Goal: Task Accomplishment & Management: Complete application form

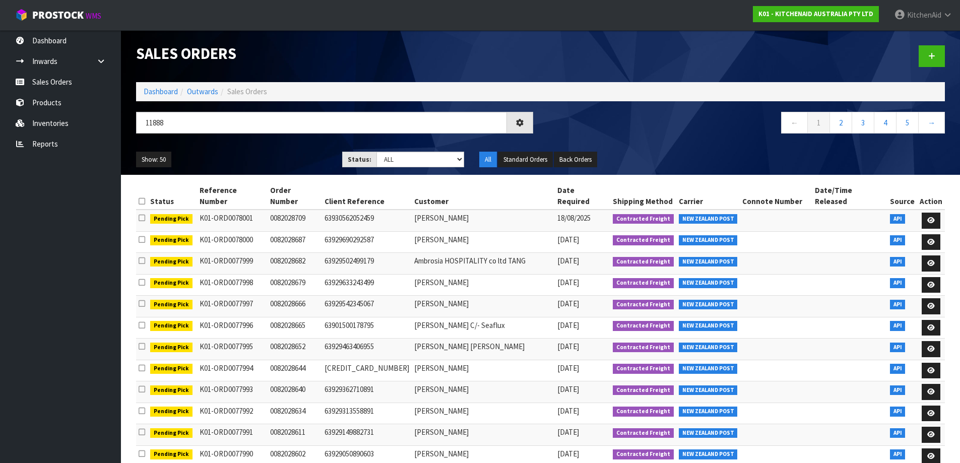
type input "11888"
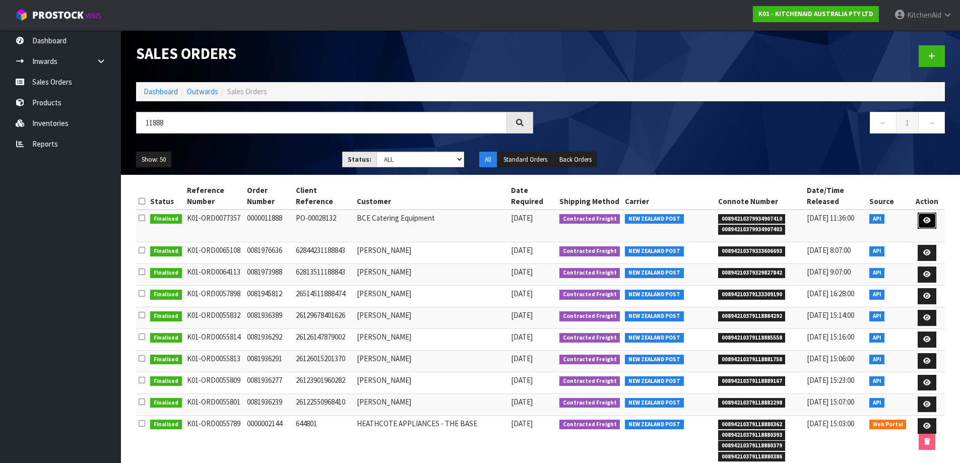
click at [925, 217] on icon at bounding box center [928, 220] width 8 height 7
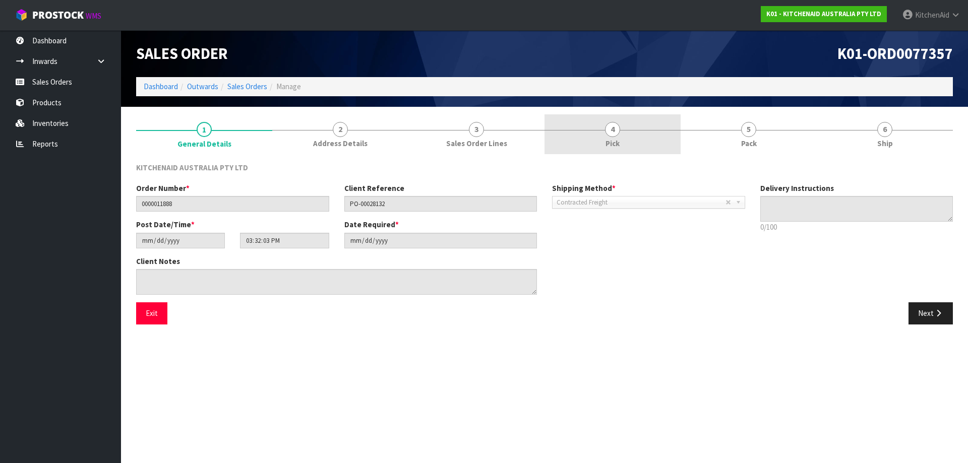
click at [632, 143] on link "4 Pick" at bounding box center [612, 134] width 136 height 40
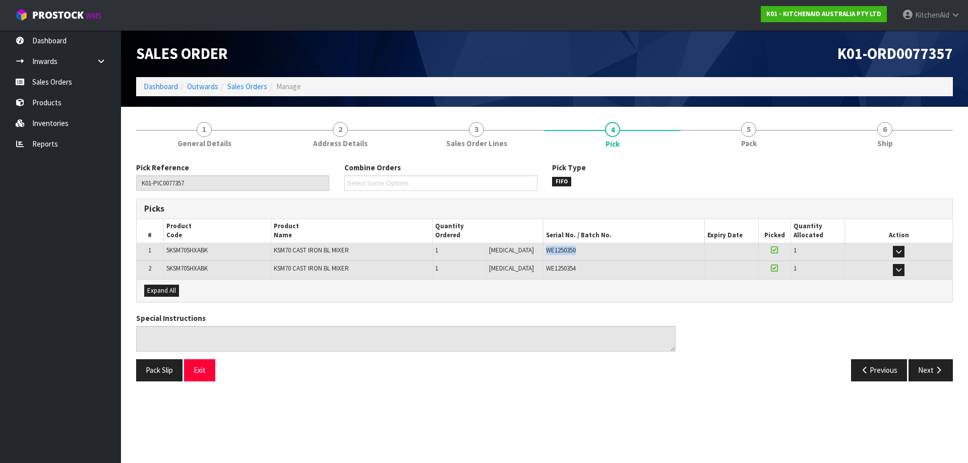
drag, startPoint x: 575, startPoint y: 254, endPoint x: 533, endPoint y: 253, distance: 41.9
click at [546, 253] on div "WE1250350" at bounding box center [624, 250] width 156 height 9
copy span "WE1250350"
drag, startPoint x: 574, startPoint y: 267, endPoint x: 533, endPoint y: 270, distance: 40.9
click at [546, 270] on div "WE1250354" at bounding box center [624, 268] width 156 height 9
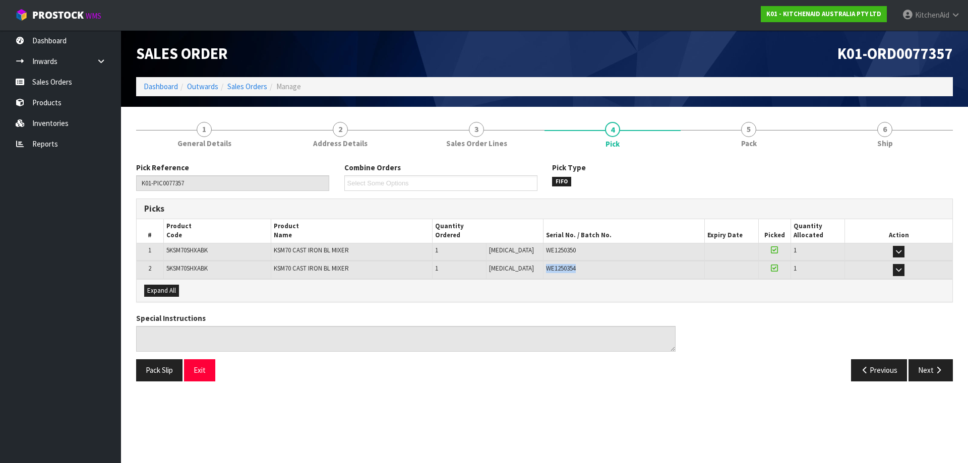
copy span "WE1250354"
click at [69, 85] on link "Sales Orders" at bounding box center [60, 82] width 121 height 21
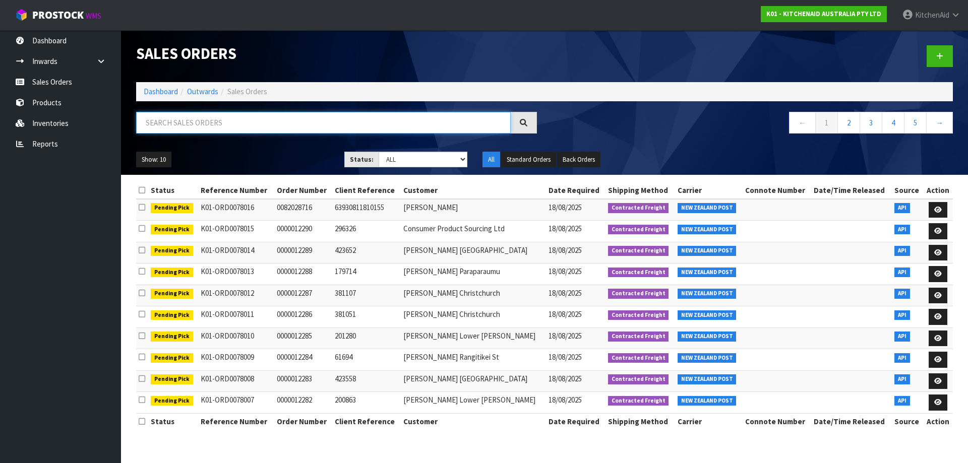
click at [230, 127] on input "text" at bounding box center [323, 123] width 375 height 22
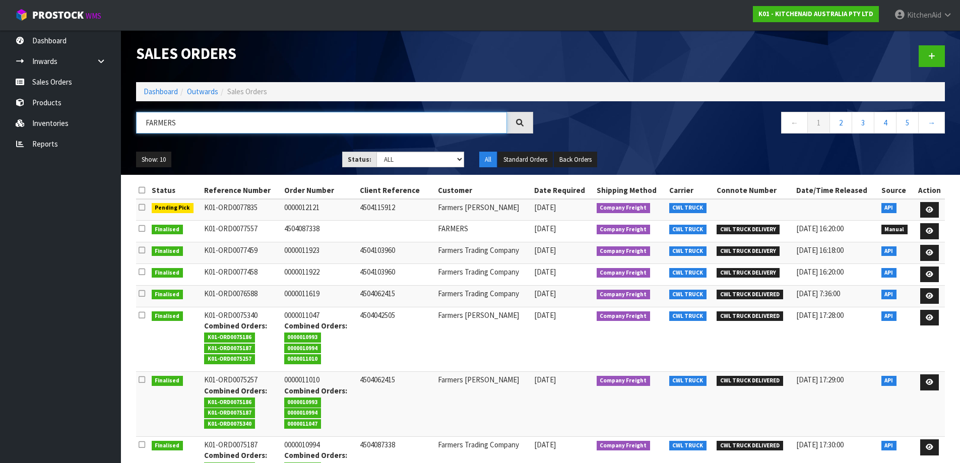
type input "FARMERS"
drag, startPoint x: 187, startPoint y: 124, endPoint x: 187, endPoint y: 104, distance: 19.2
click at [111, 113] on body "Toggle navigation ProStock WMS K01 - KITCHENAID AUSTRALIA PTY LTD [GEOGRAPHIC_D…" at bounding box center [480, 231] width 960 height 463
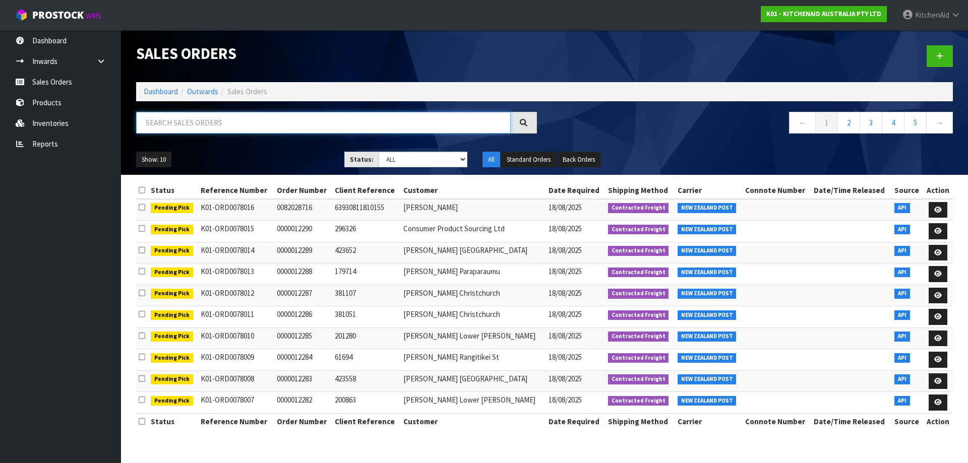
click at [211, 128] on input "text" at bounding box center [323, 123] width 375 height 22
paste input "901305510"
click at [144, 120] on input "901305510" at bounding box center [323, 123] width 375 height 22
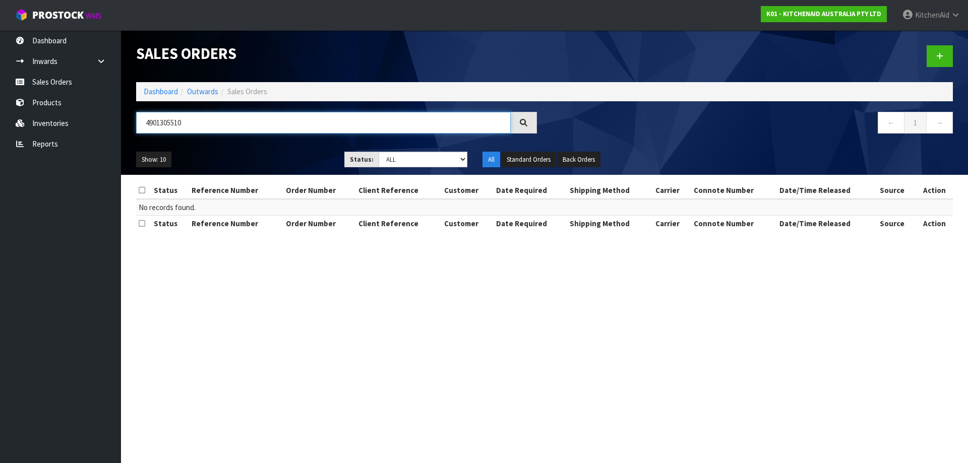
drag, startPoint x: 216, startPoint y: 120, endPoint x: 127, endPoint y: 113, distance: 89.5
click at [125, 114] on header "Sales Orders Dashboard Outwards Sales Orders 4901305510 ← 1 → Show: 10 5 10 25 …" at bounding box center [544, 102] width 847 height 145
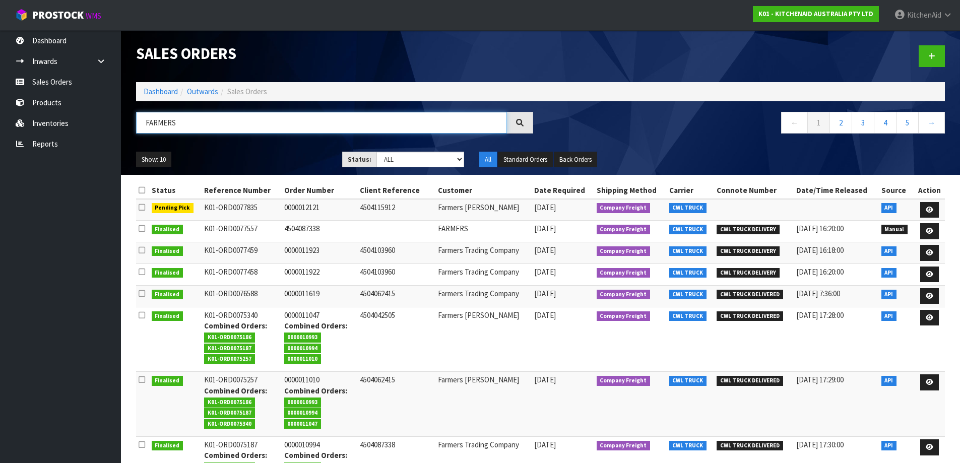
type input "FARMERS"
click at [153, 165] on button "Show: 10" at bounding box center [153, 160] width 35 height 16
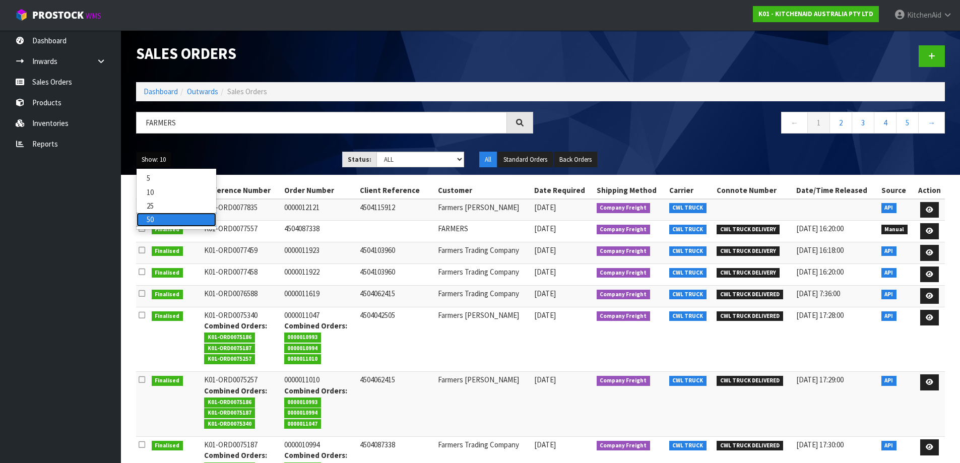
click at [158, 223] on link "50" at bounding box center [177, 220] width 80 height 14
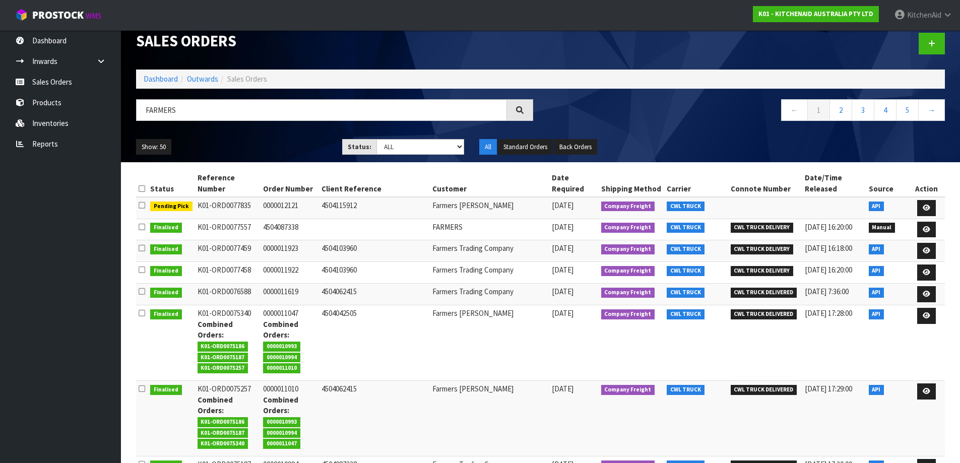
scroll to position [8, 0]
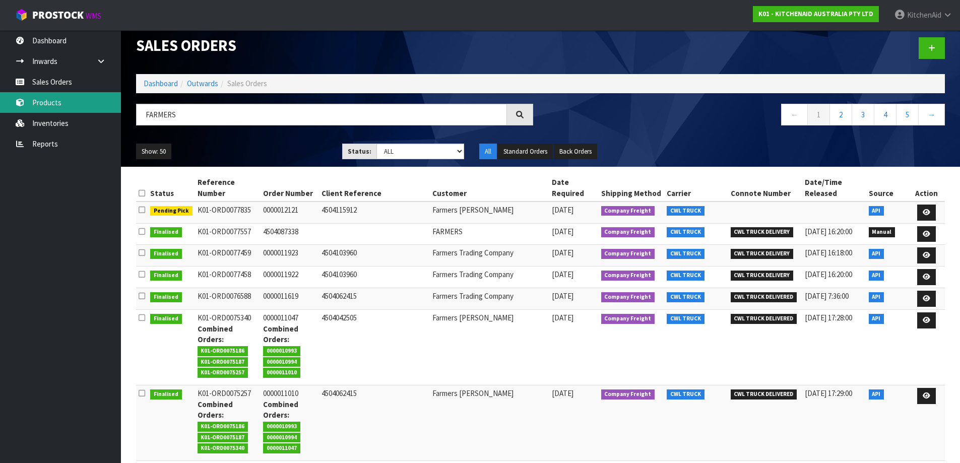
click at [38, 105] on link "Products" at bounding box center [60, 102] width 121 height 21
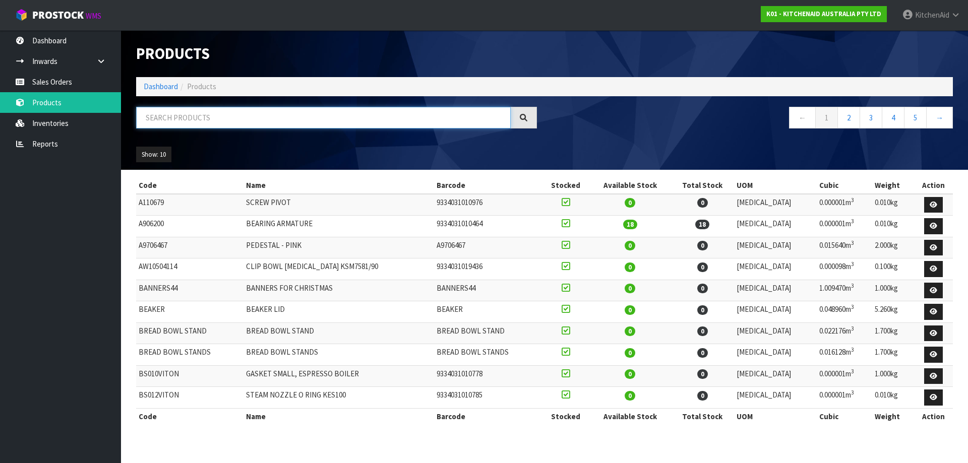
click at [229, 122] on input "text" at bounding box center [323, 118] width 375 height 22
paste input "KFP0719"
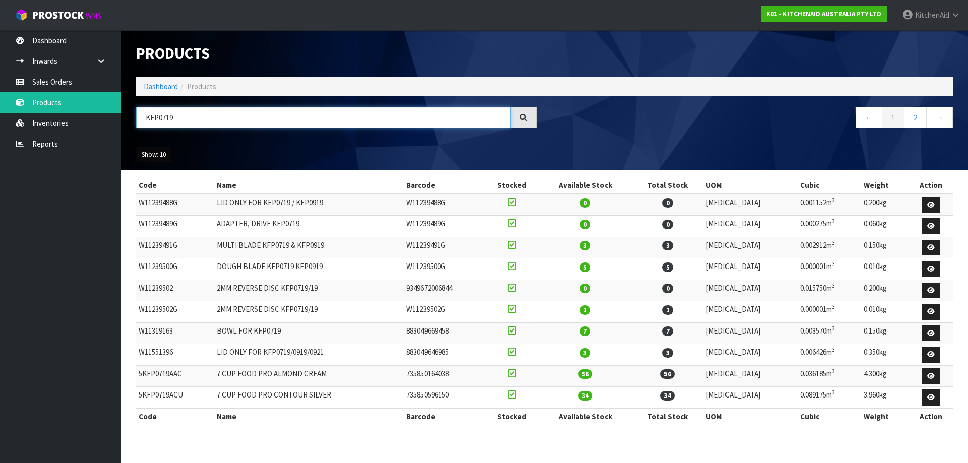
type input "KFP0719"
click at [154, 153] on button "Show: 10" at bounding box center [153, 155] width 35 height 16
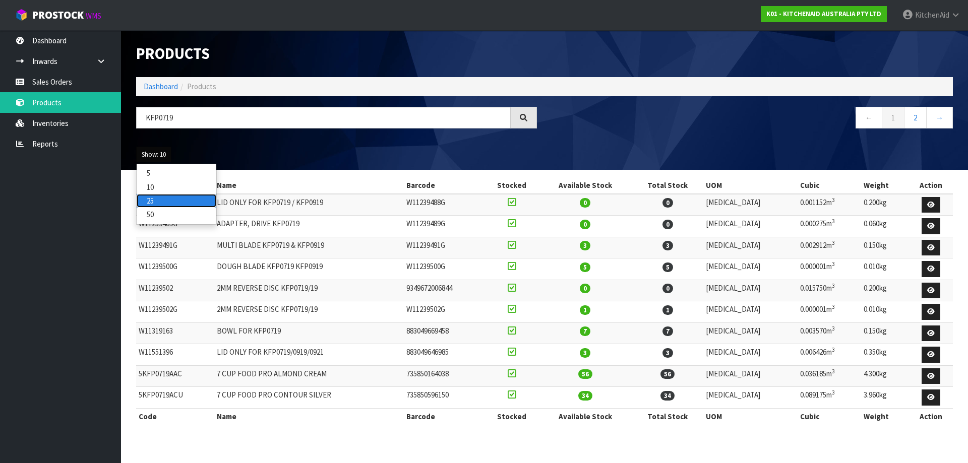
click at [154, 198] on link "25" at bounding box center [177, 201] width 80 height 14
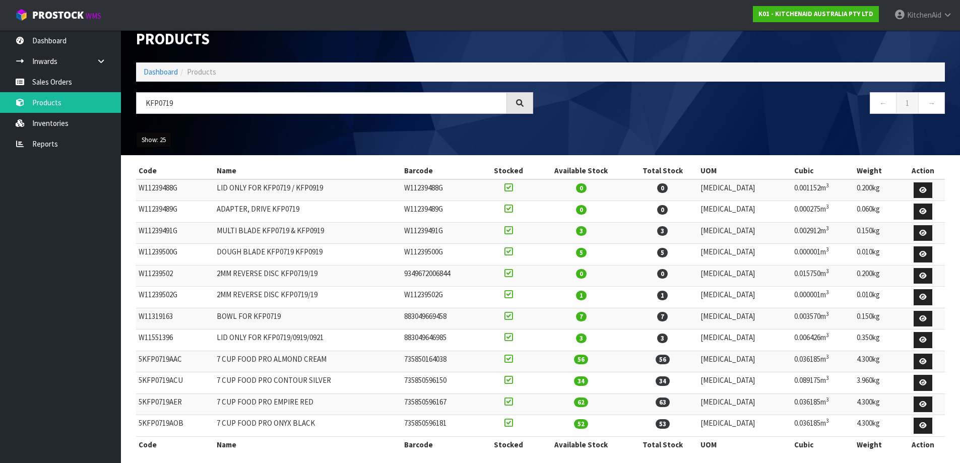
scroll to position [22, 0]
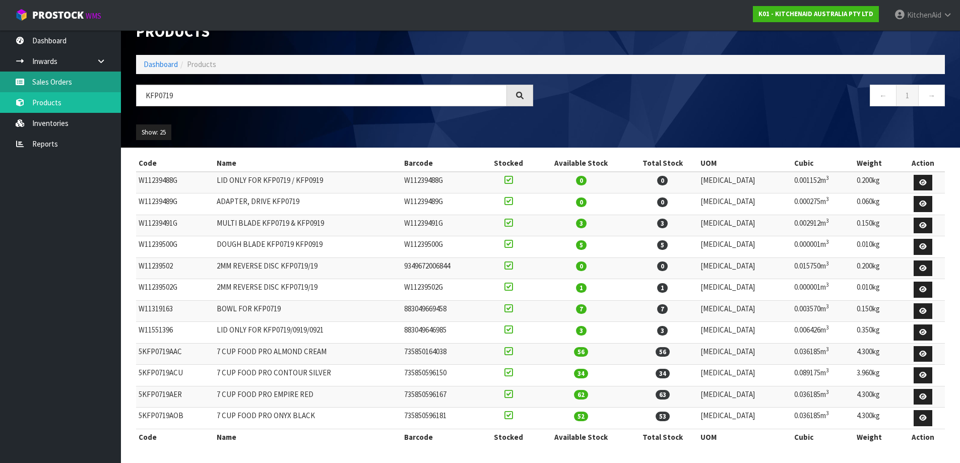
click at [43, 89] on link "Sales Orders" at bounding box center [60, 82] width 121 height 21
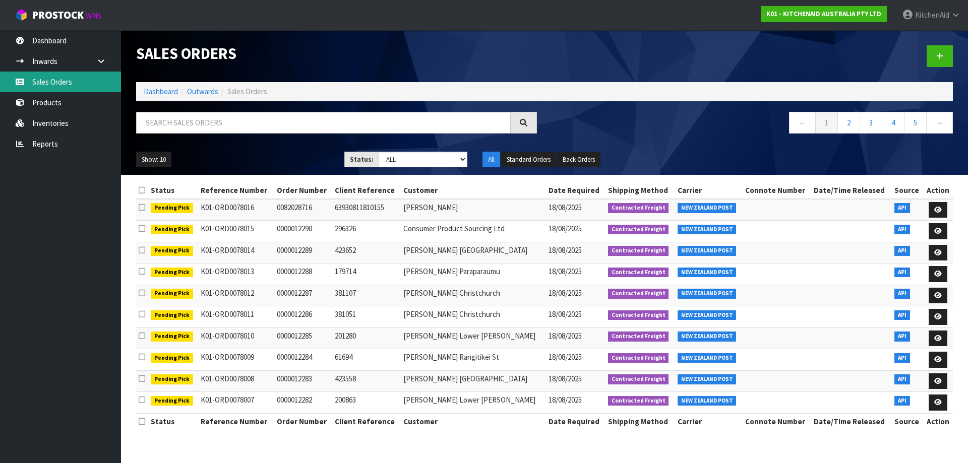
click at [50, 89] on link "Sales Orders" at bounding box center [60, 82] width 121 height 21
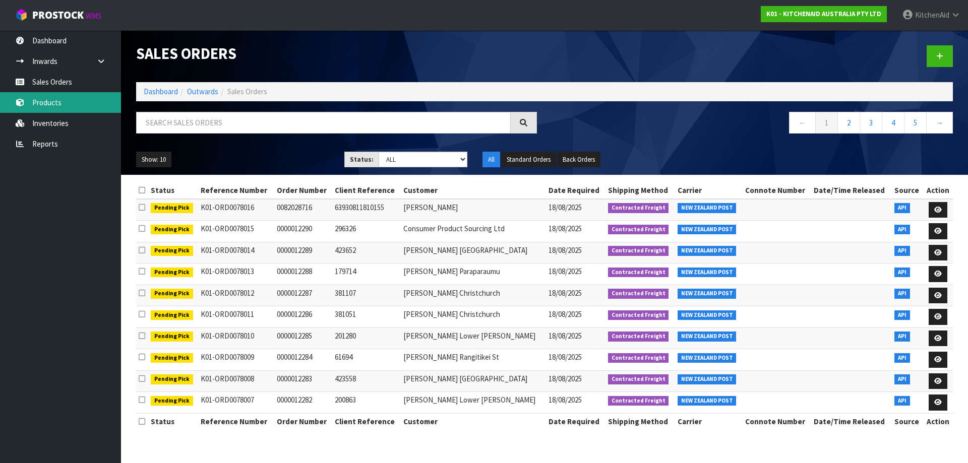
click at [49, 108] on link "Products" at bounding box center [60, 102] width 121 height 21
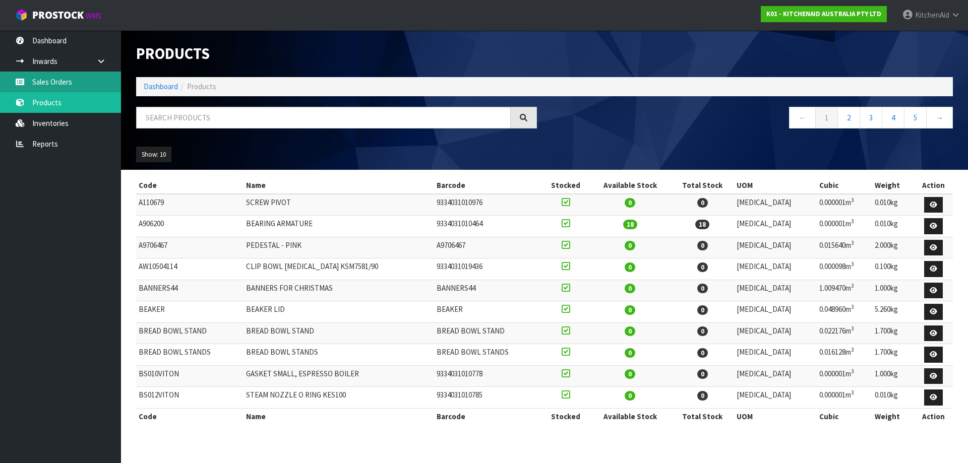
click at [52, 82] on link "Sales Orders" at bounding box center [60, 82] width 121 height 21
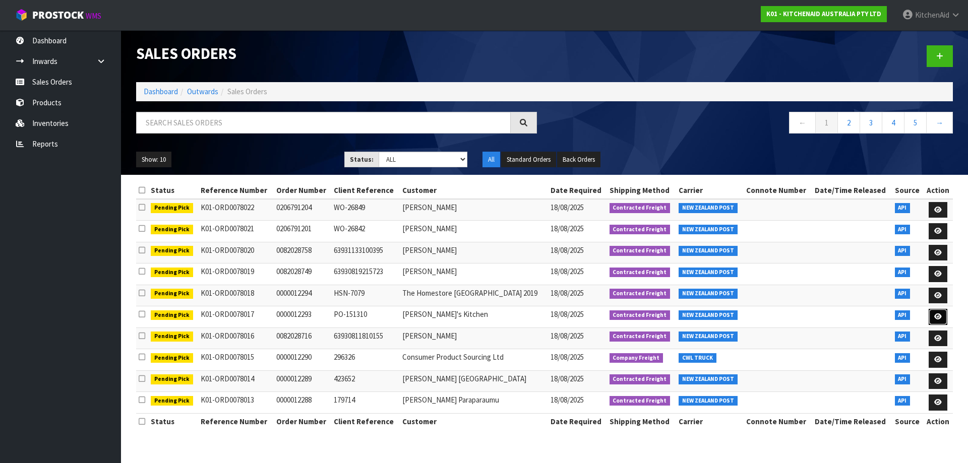
click at [931, 321] on link at bounding box center [938, 317] width 19 height 16
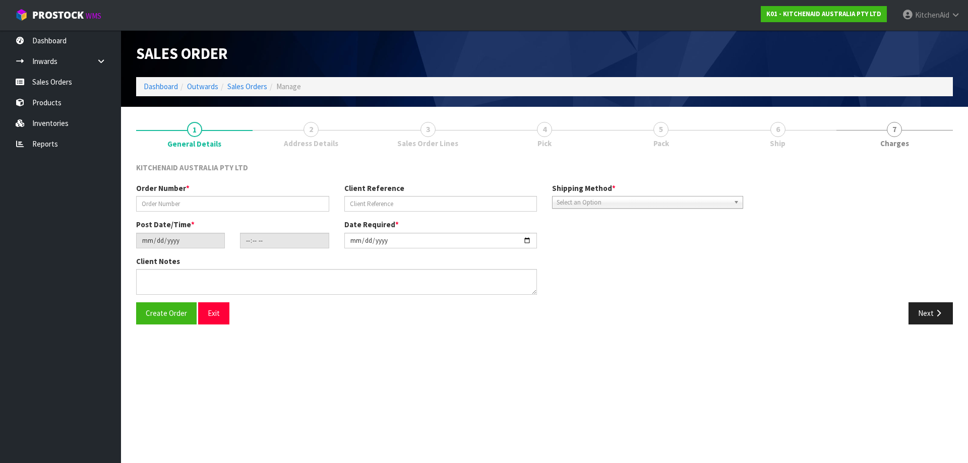
type input "0000012293"
type input "PO-151310"
type input "[DATE]"
type input "13:30:05.000"
type input "[DATE]"
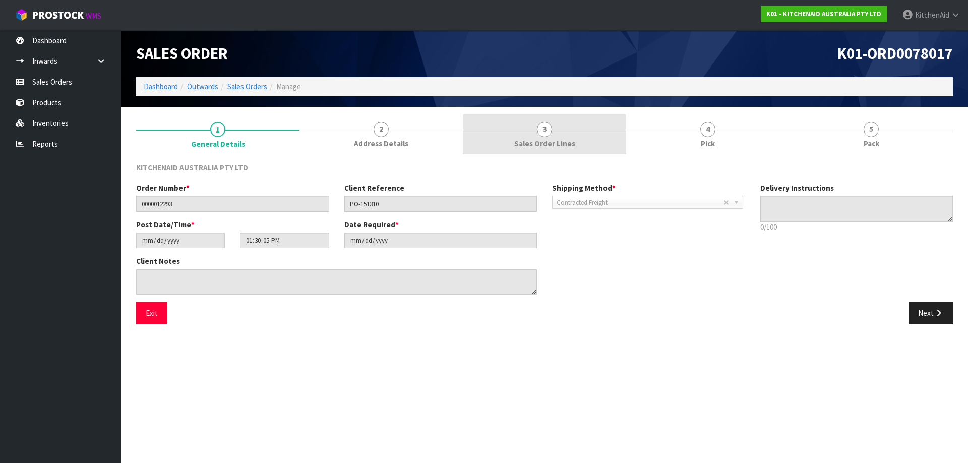
click at [564, 138] on link "3 Sales Order Lines" at bounding box center [544, 134] width 163 height 40
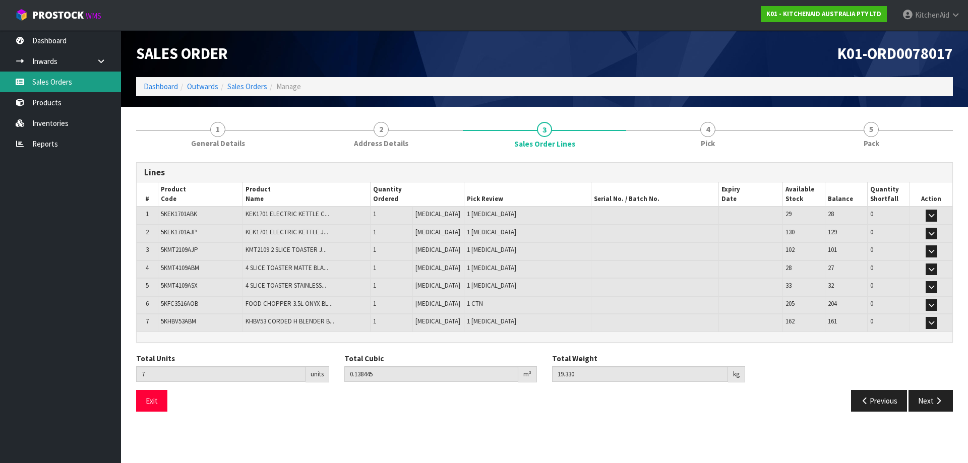
click at [43, 75] on link "Sales Orders" at bounding box center [60, 82] width 121 height 21
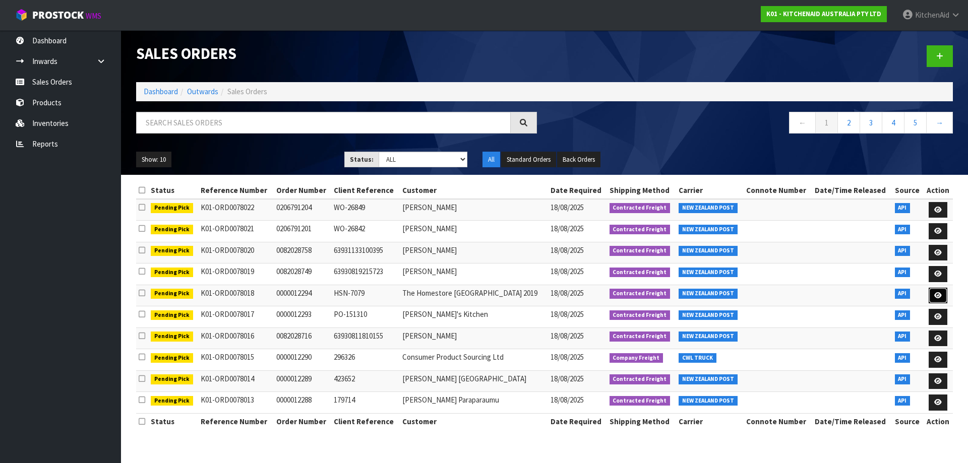
click at [929, 293] on link at bounding box center [938, 296] width 19 height 16
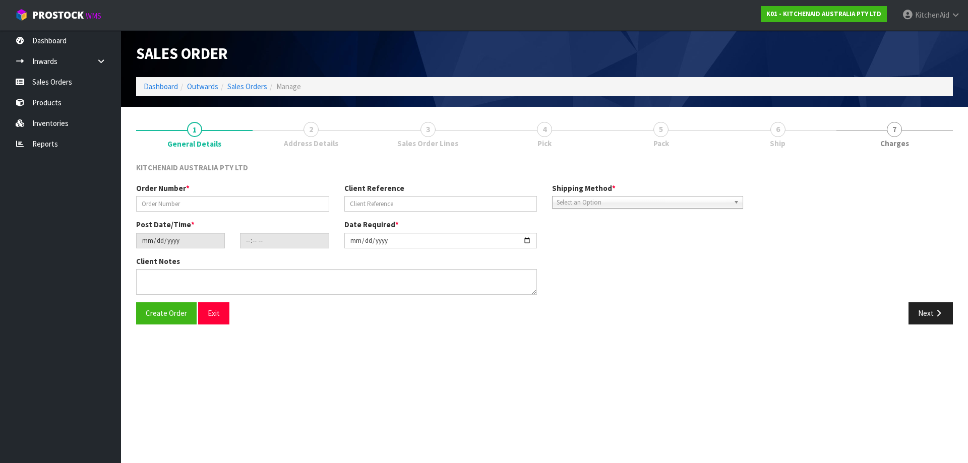
type input "0000012294"
type input "HSN-7079"
type input "[DATE]"
type input "13:30:10.000"
type input "[DATE]"
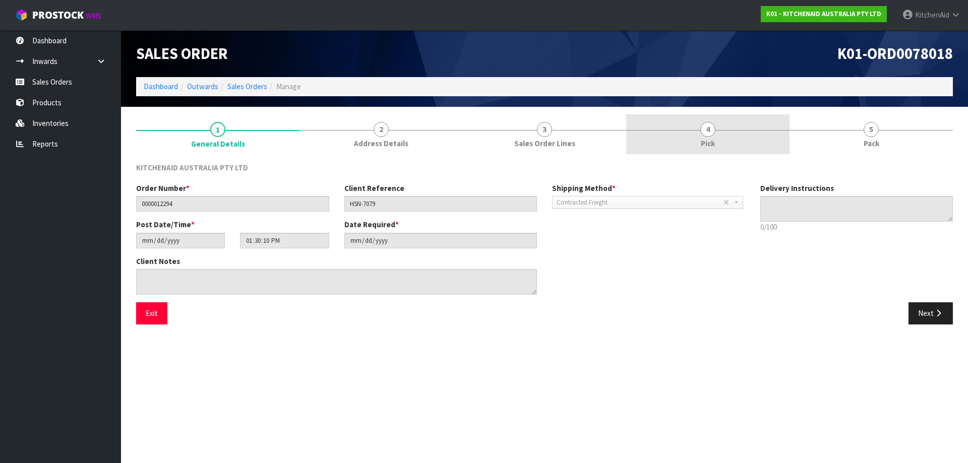
click at [698, 153] on link "4 Pick" at bounding box center [707, 134] width 163 height 40
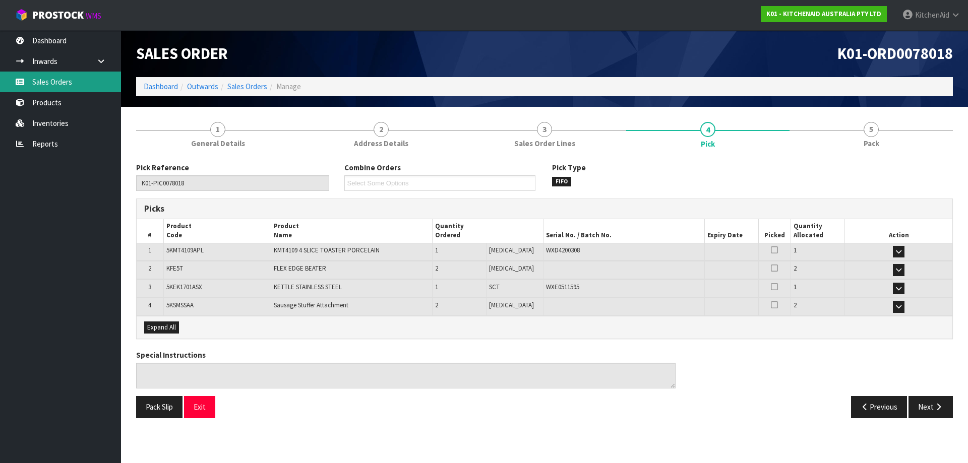
click at [44, 84] on link "Sales Orders" at bounding box center [60, 82] width 121 height 21
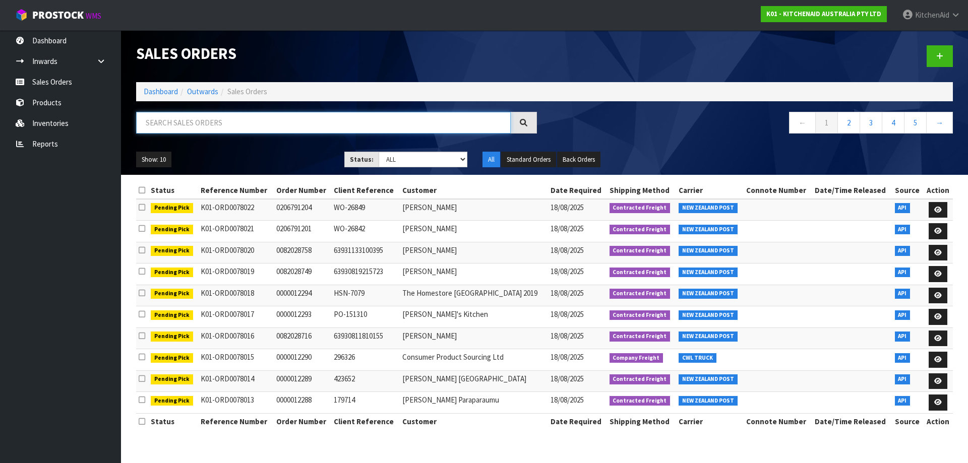
click at [277, 126] on input "text" at bounding box center [323, 123] width 375 height 22
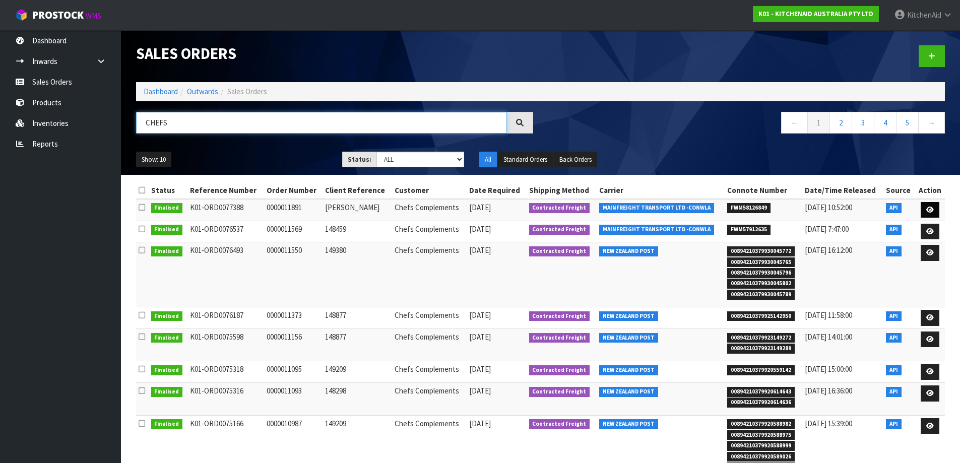
type input "CHEFS"
click at [934, 210] on icon at bounding box center [931, 210] width 8 height 7
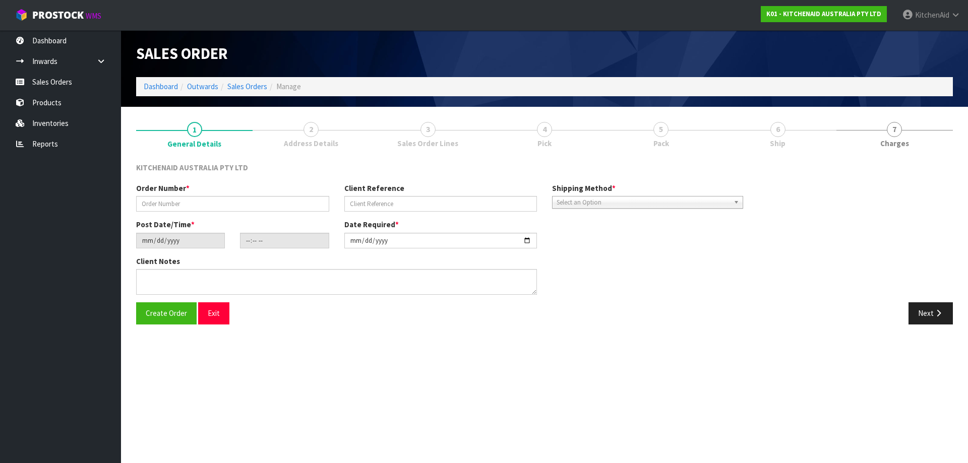
type input "0000011891"
type input "[PERSON_NAME]"
type input "[DATE]"
type input "13:31:48.000"
type input "[DATE]"
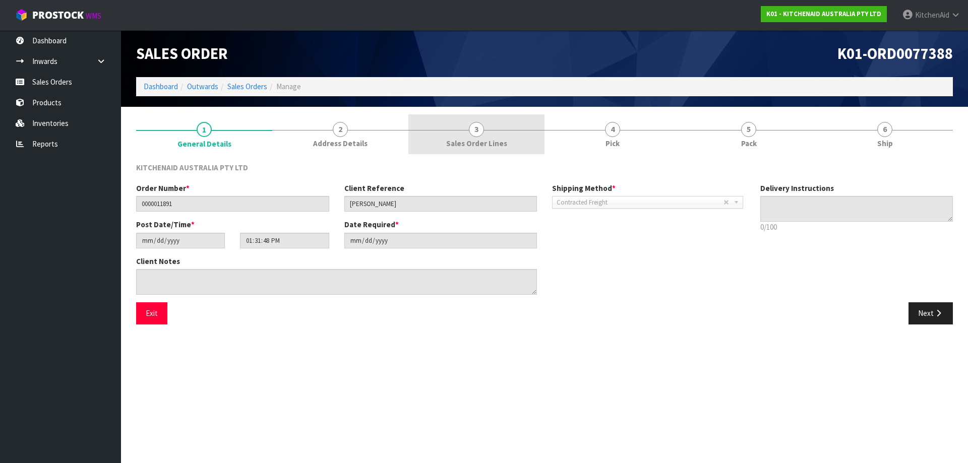
click at [485, 134] on link "3 Sales Order Lines" at bounding box center [476, 134] width 136 height 40
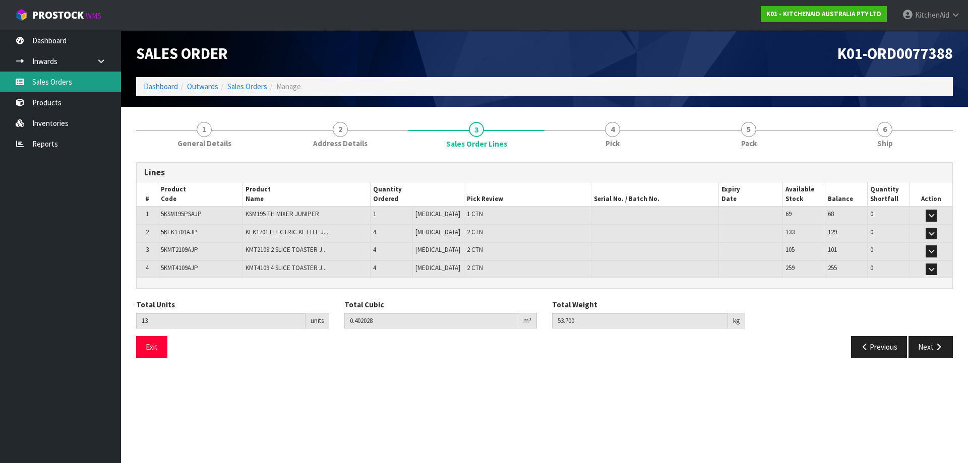
click at [72, 84] on link "Sales Orders" at bounding box center [60, 82] width 121 height 21
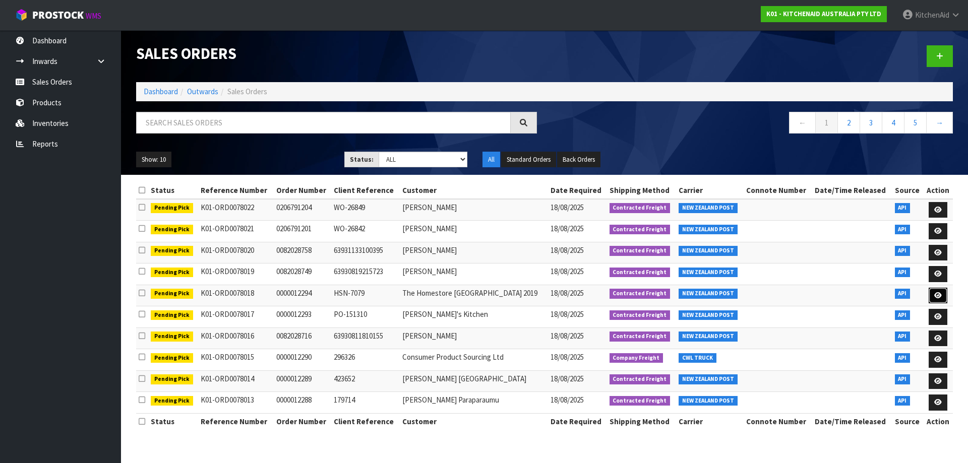
click at [934, 296] on icon at bounding box center [938, 295] width 8 height 7
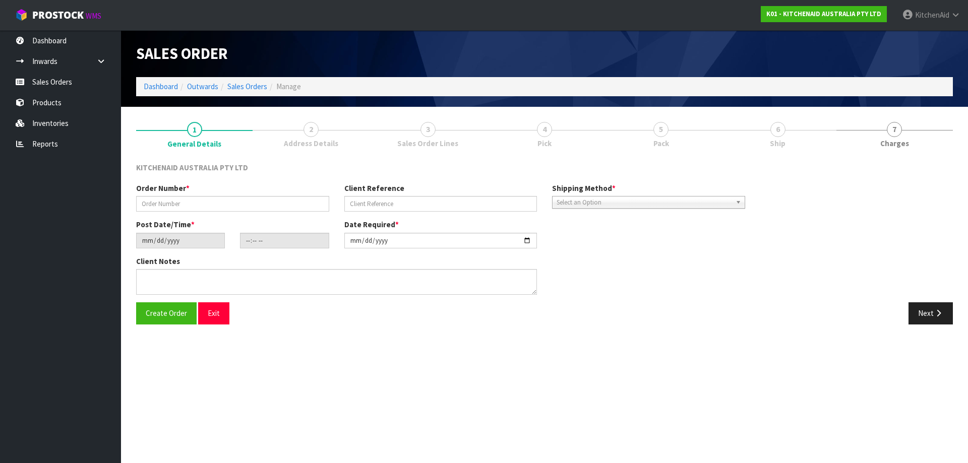
type input "0000012294"
type input "HSN-7079"
type input "[DATE]"
type input "13:30:10.000"
type input "[DATE]"
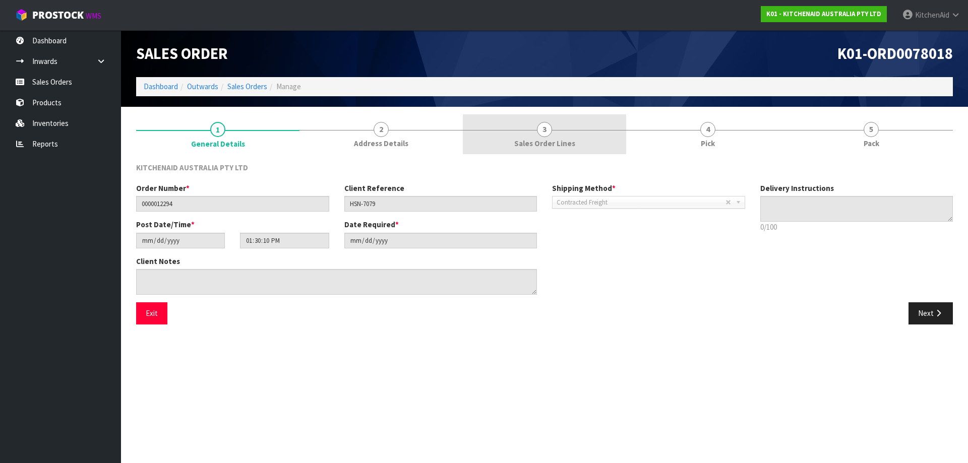
click at [545, 130] on span "3" at bounding box center [544, 129] width 15 height 15
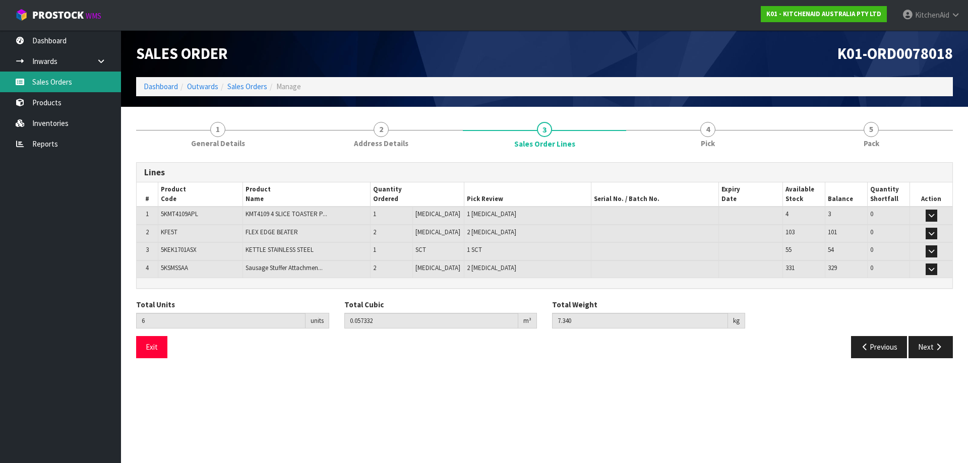
click at [50, 77] on link "Sales Orders" at bounding box center [60, 82] width 121 height 21
